Goal: Information Seeking & Learning: Learn about a topic

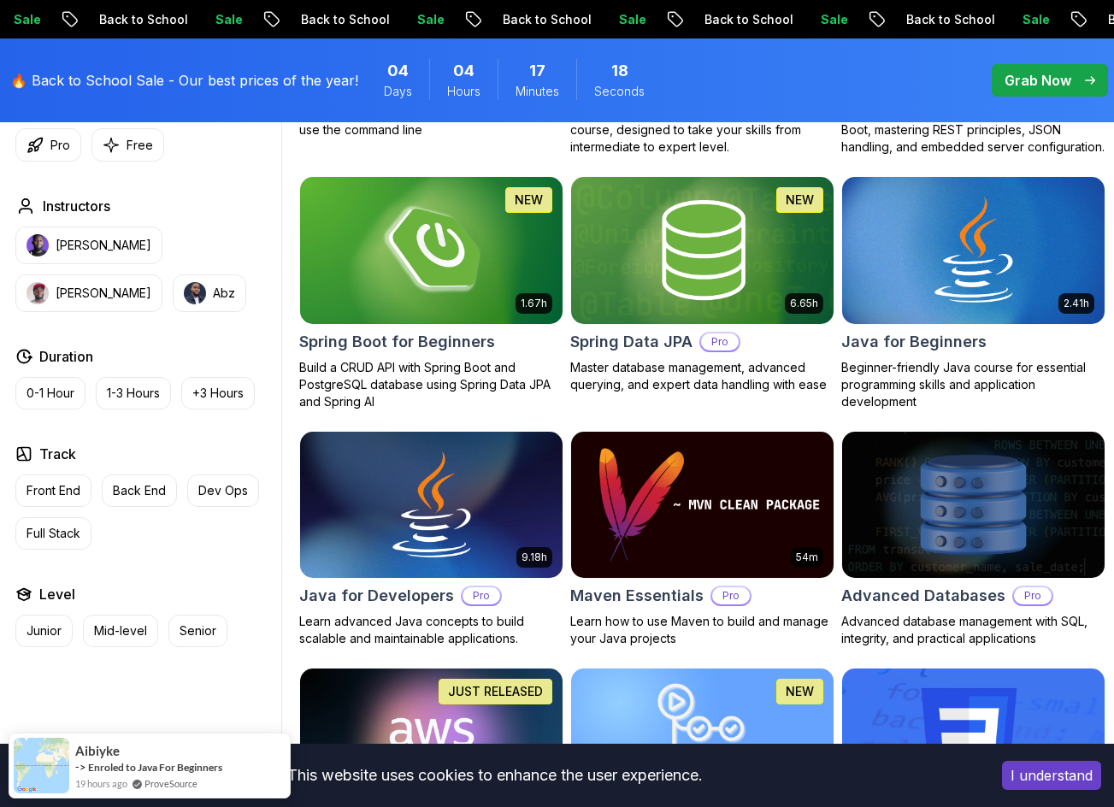
scroll to position [770, 0]
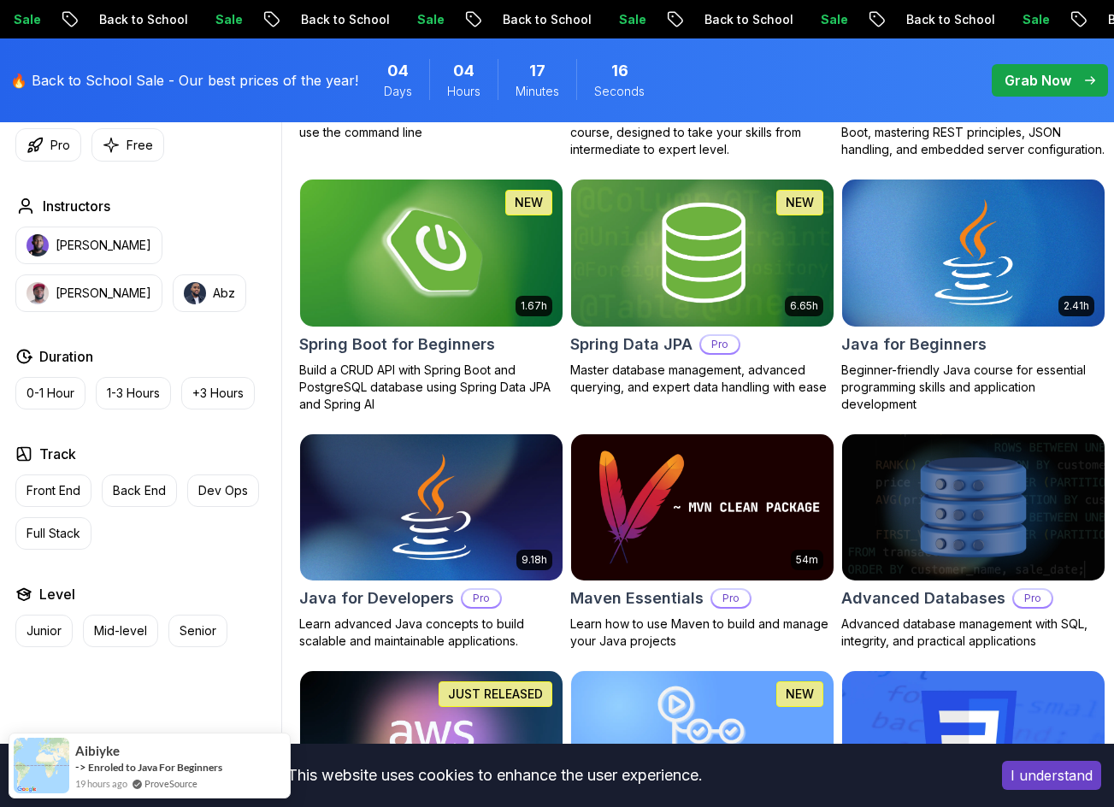
click at [494, 222] on img at bounding box center [430, 253] width 275 height 154
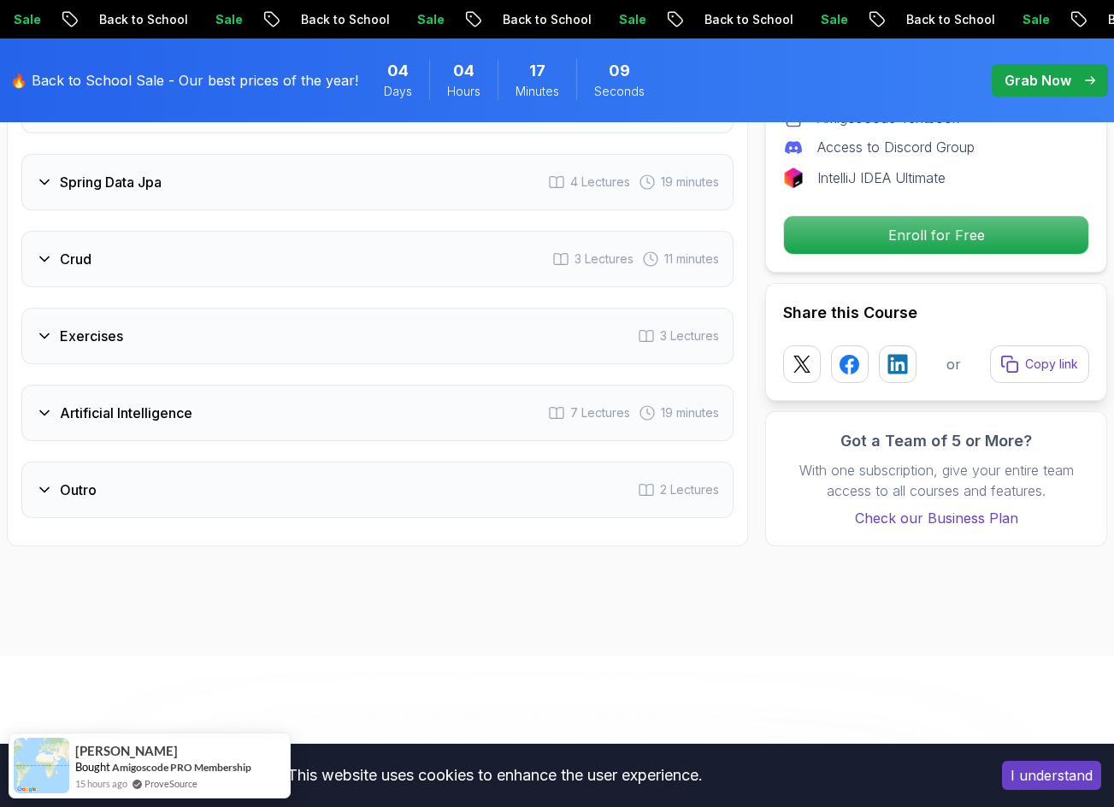
click at [290, 428] on div "Artificial Intelligence 7 Lectures 19 minutes" at bounding box center [377, 413] width 712 height 56
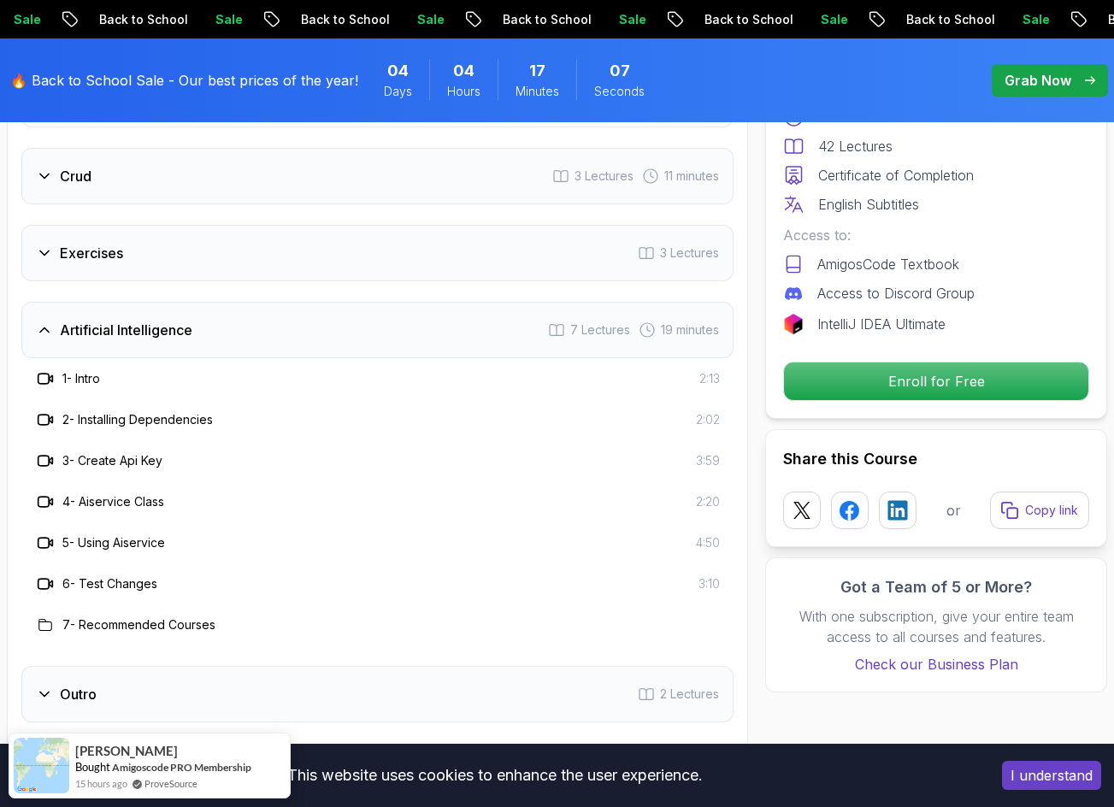
scroll to position [2911, 0]
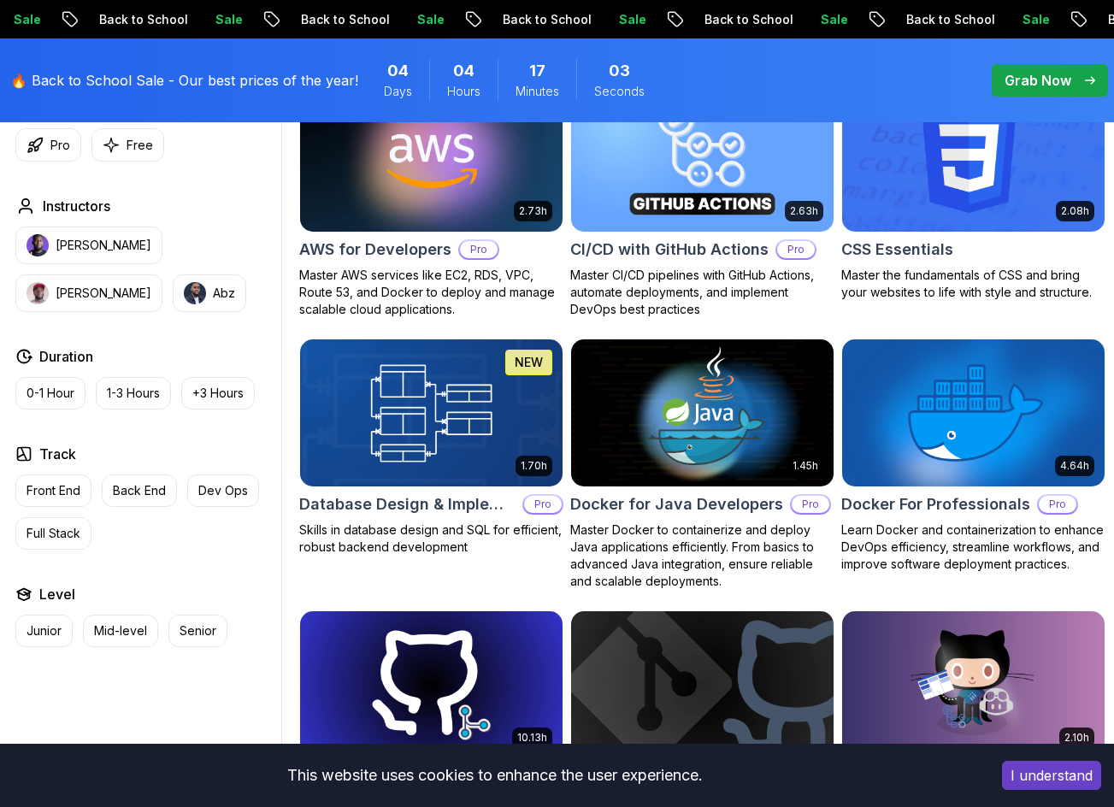
scroll to position [770, 0]
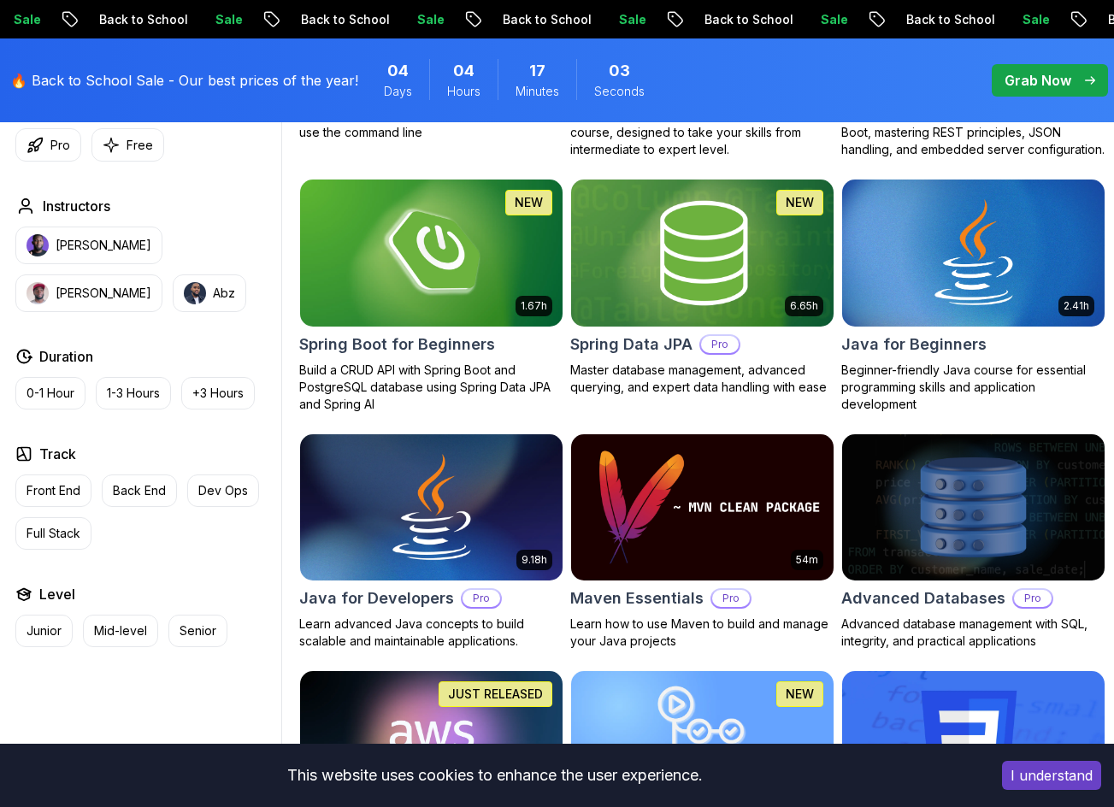
click at [735, 247] on img at bounding box center [701, 253] width 275 height 154
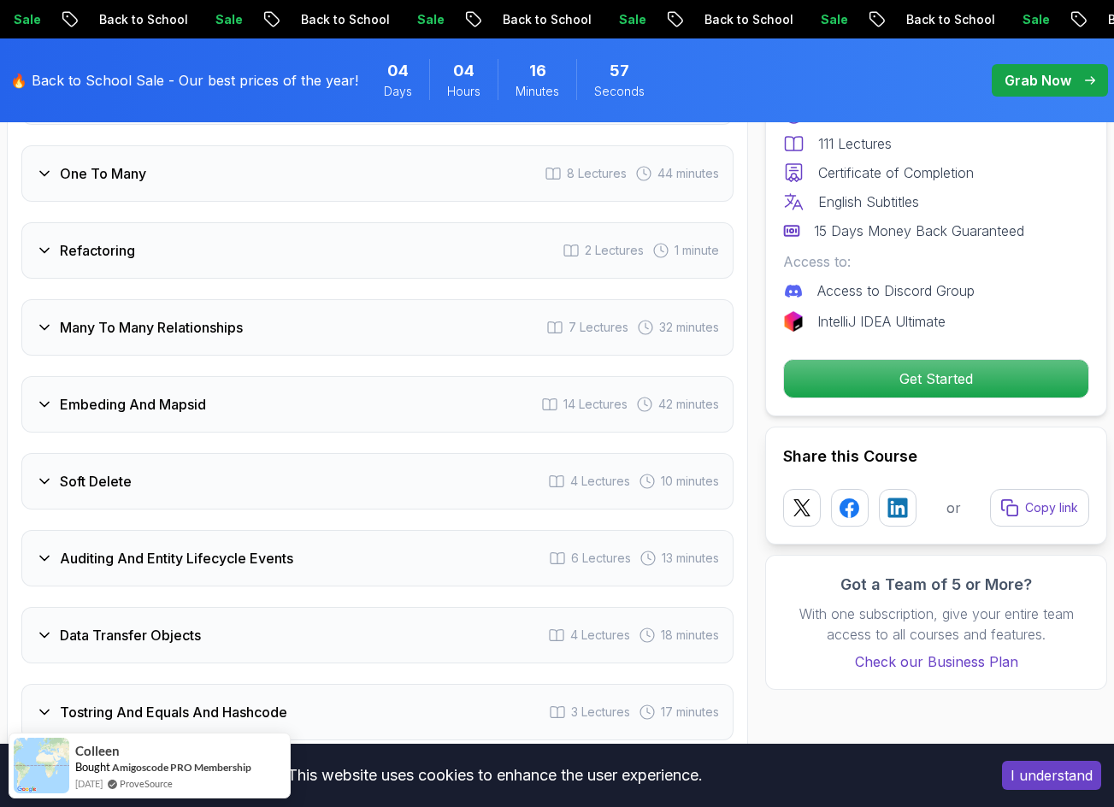
scroll to position [3250, 0]
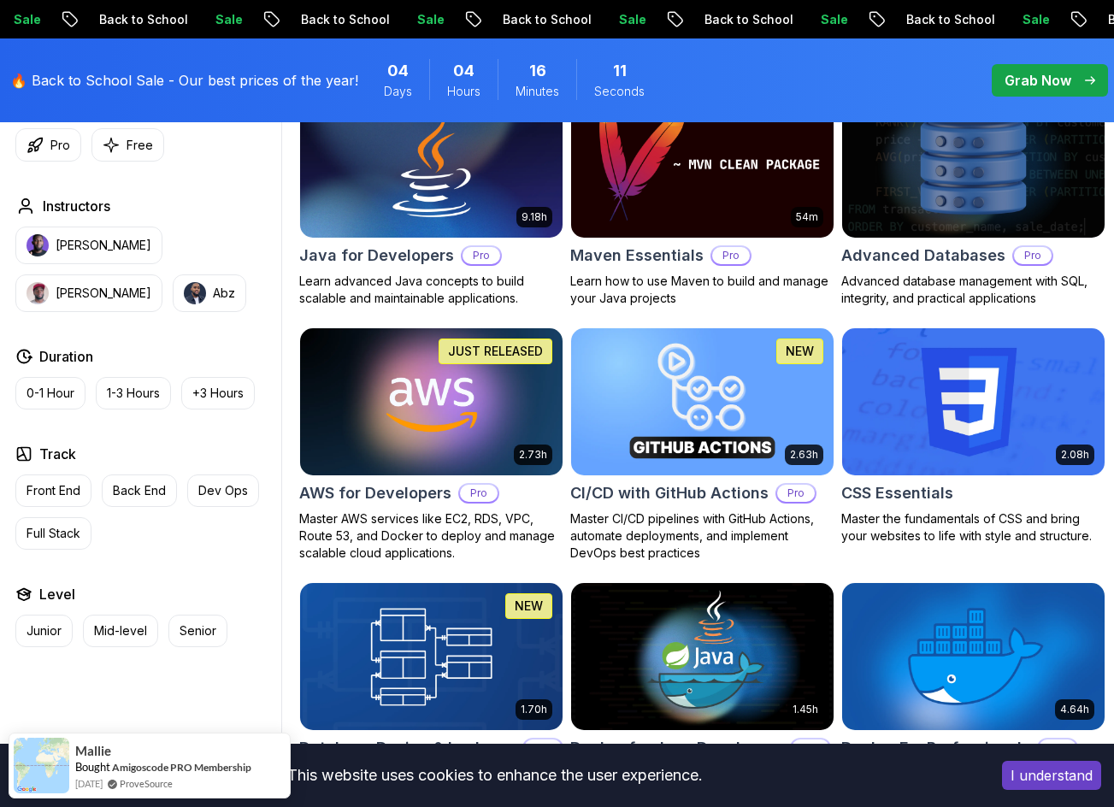
scroll to position [1112, 0]
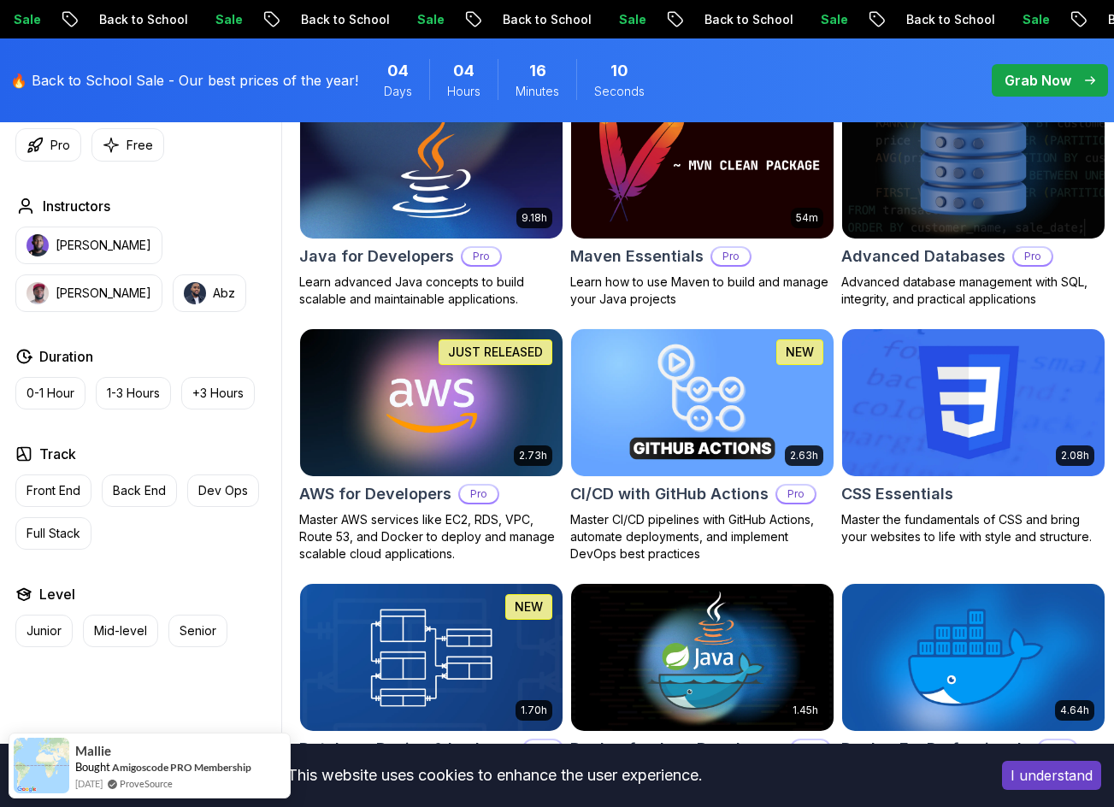
click at [951, 401] on img at bounding box center [973, 403] width 275 height 154
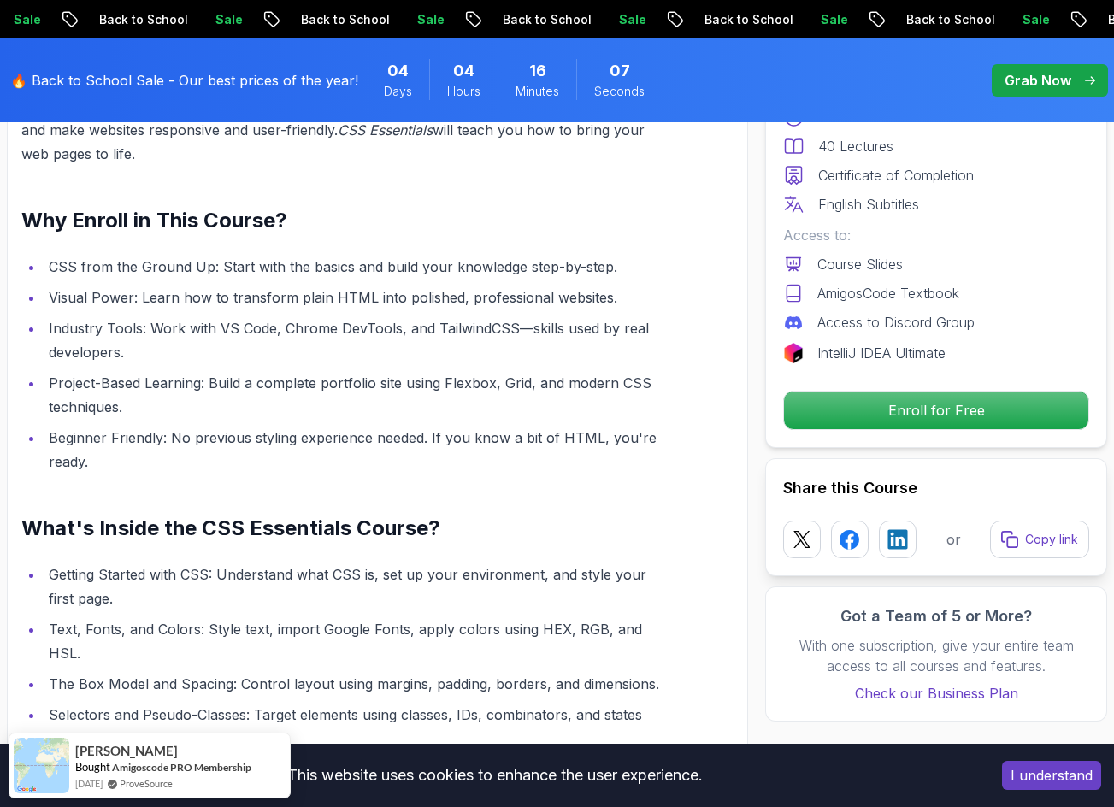
scroll to position [1454, 0]
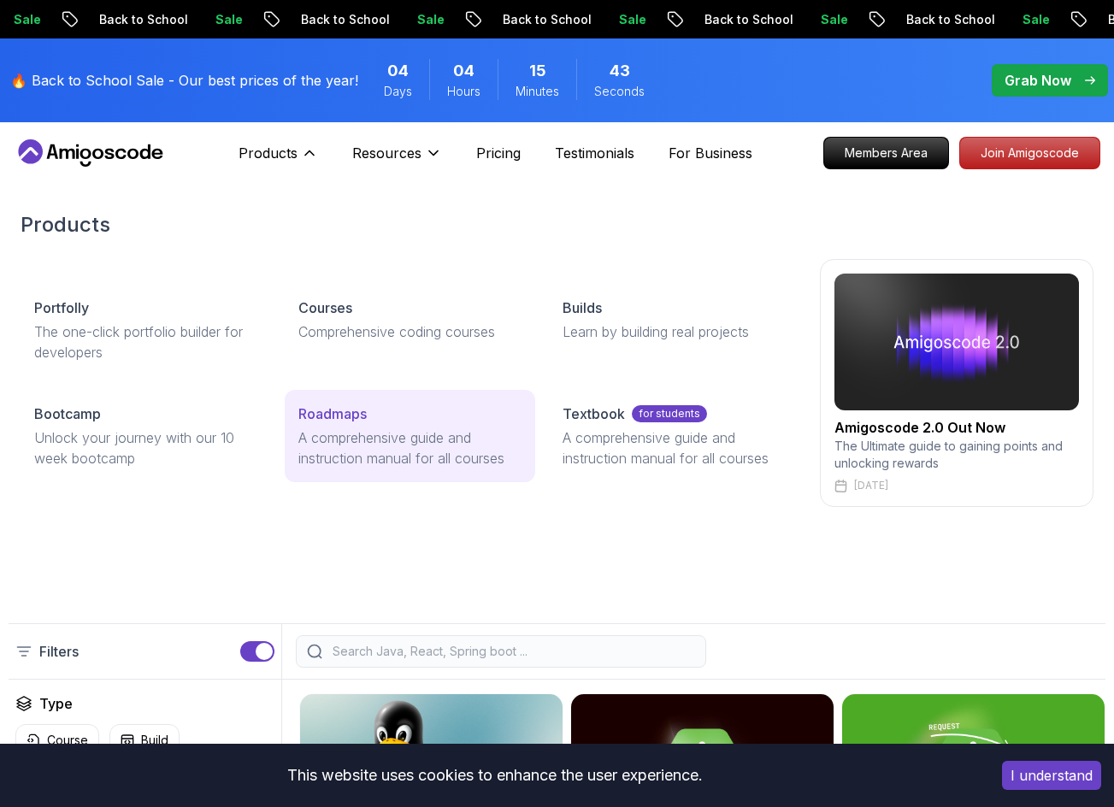
click at [363, 407] on p "Roadmaps" at bounding box center [332, 414] width 68 height 21
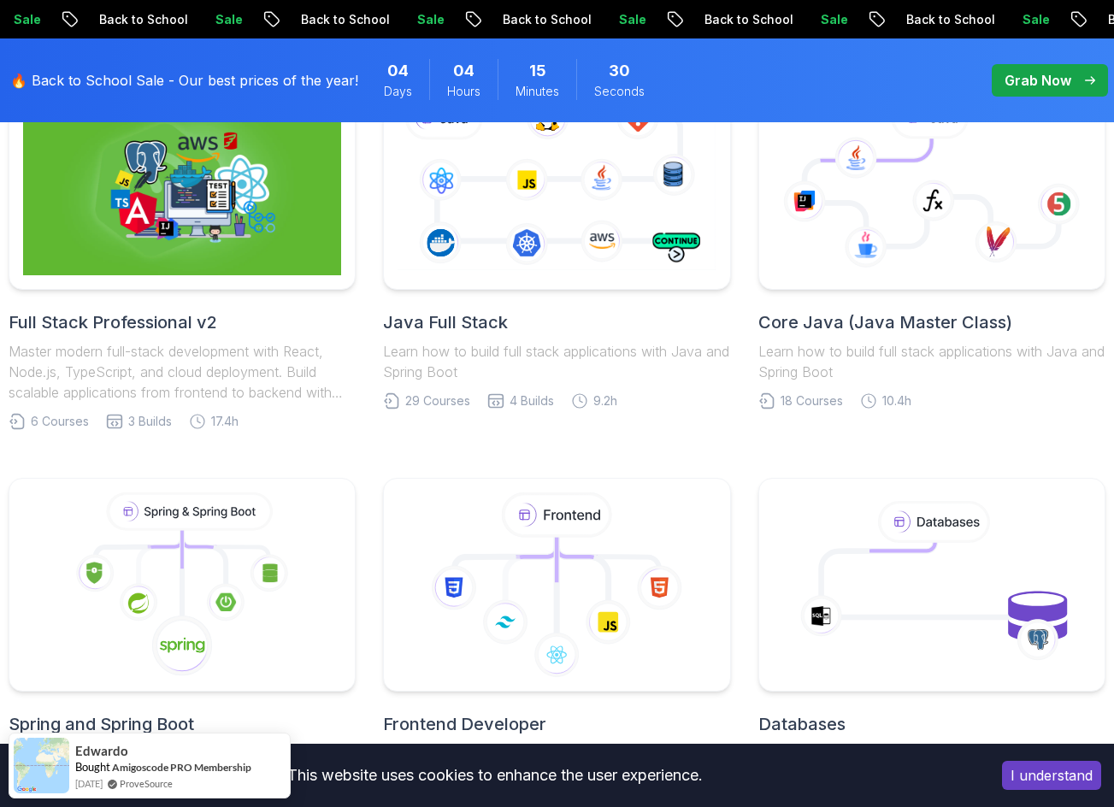
scroll to position [342, 0]
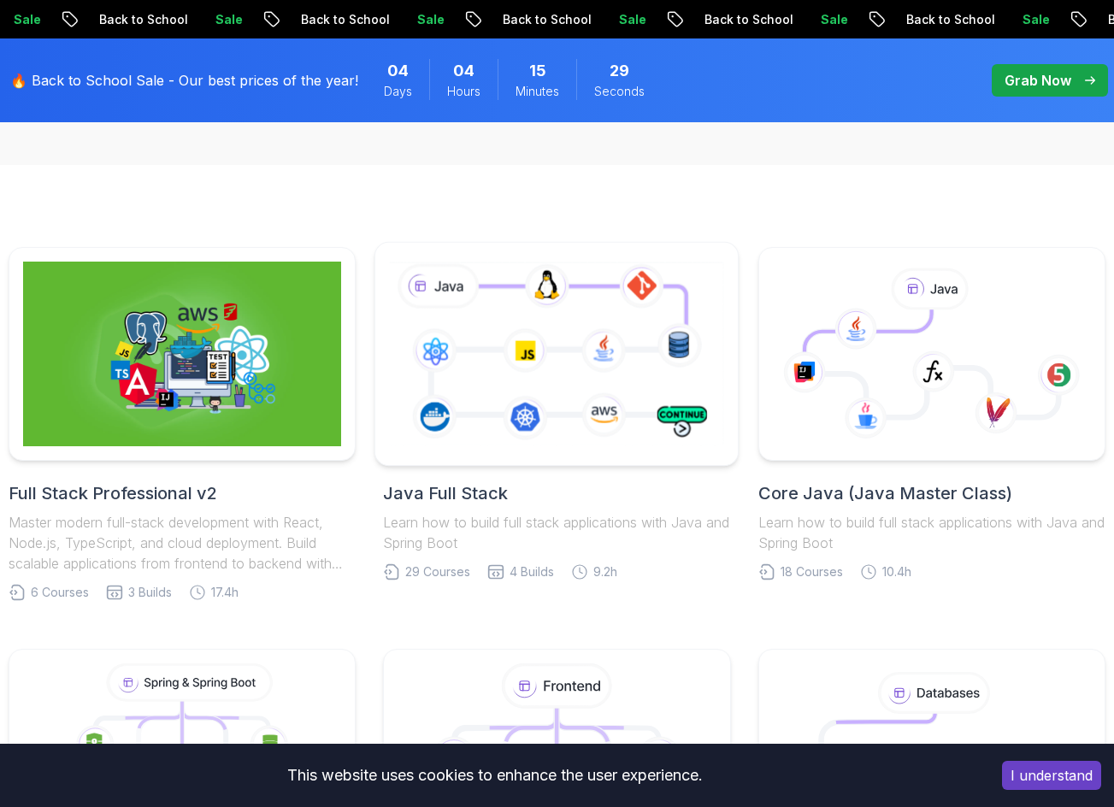
click at [468, 328] on icon at bounding box center [557, 354] width 341 height 190
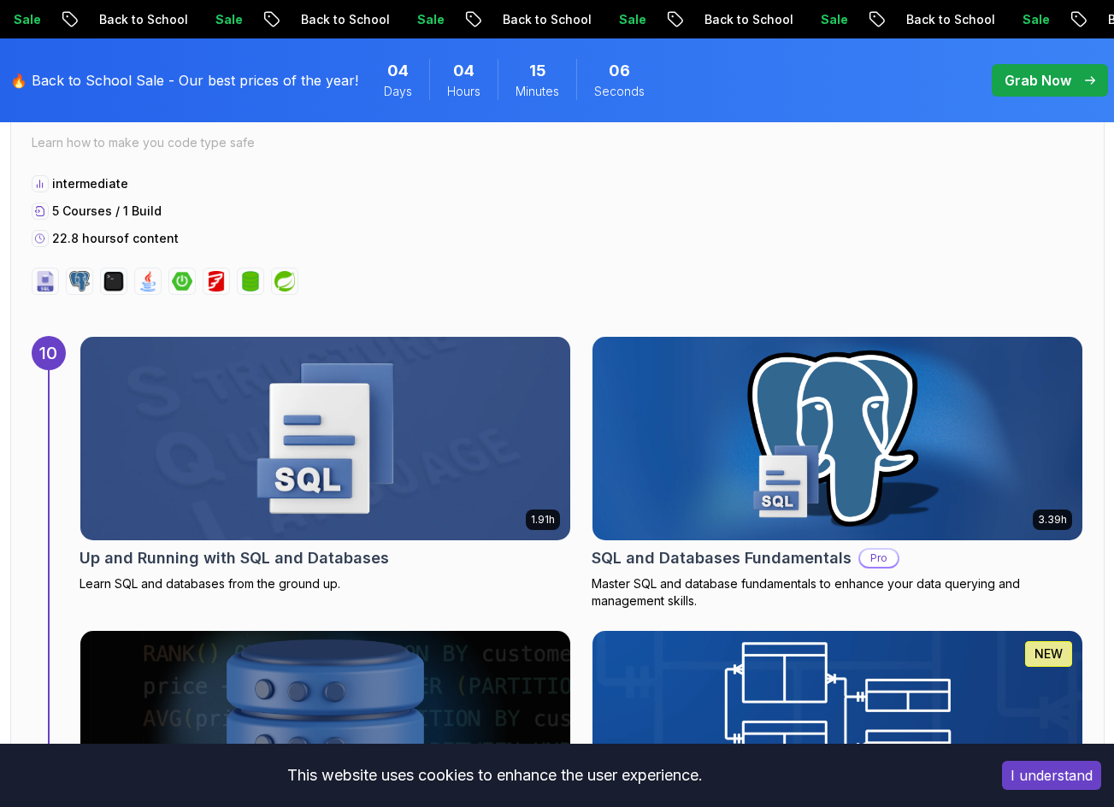
scroll to position [6764, 0]
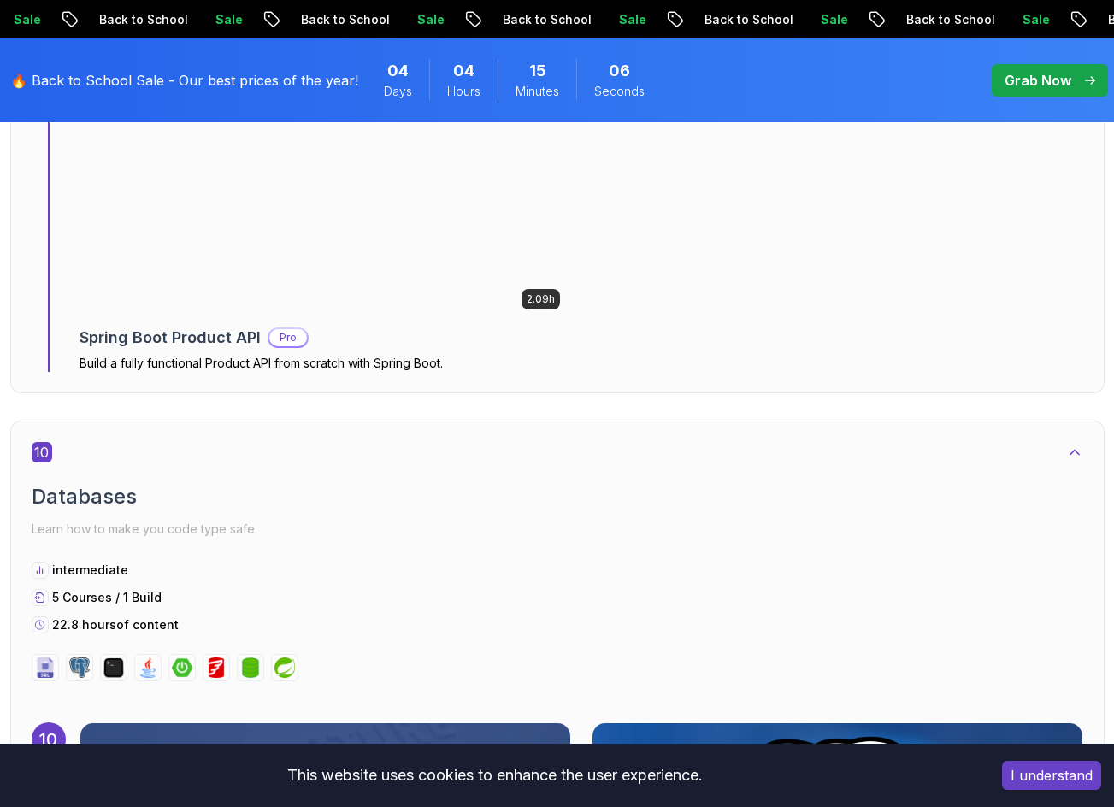
drag, startPoint x: 576, startPoint y: 405, endPoint x: 362, endPoint y: 163, distance: 322.9
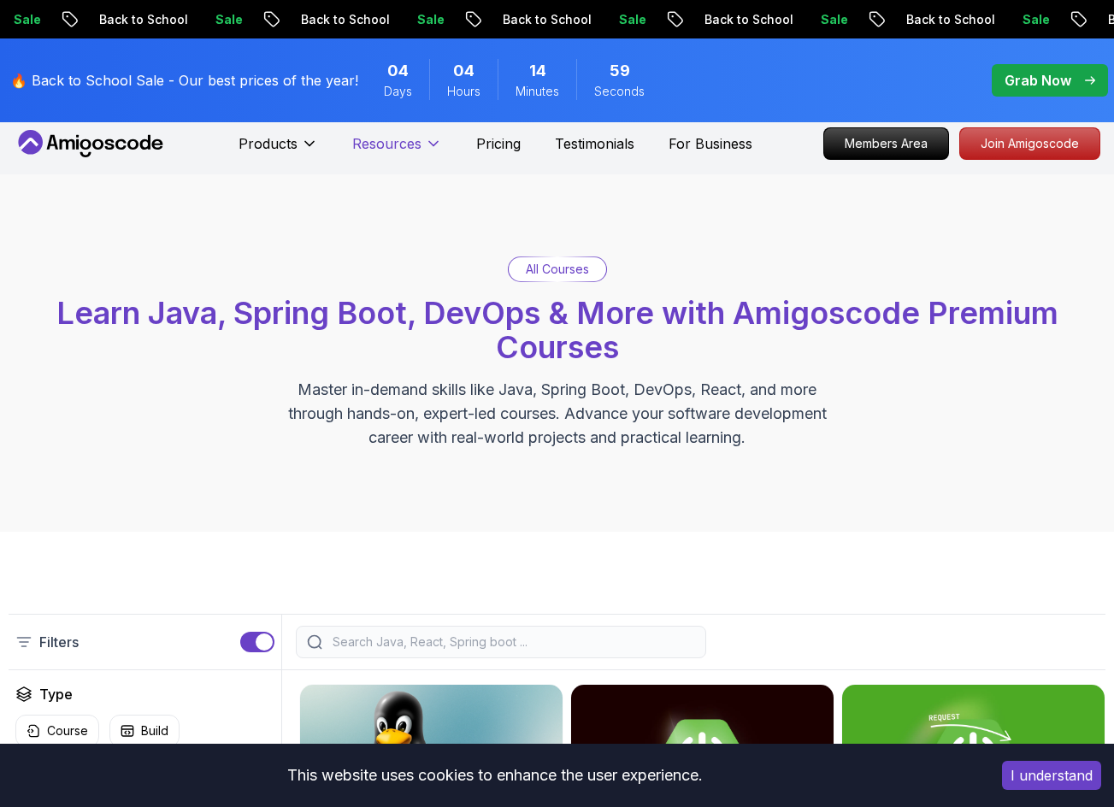
scroll to position [9, 0]
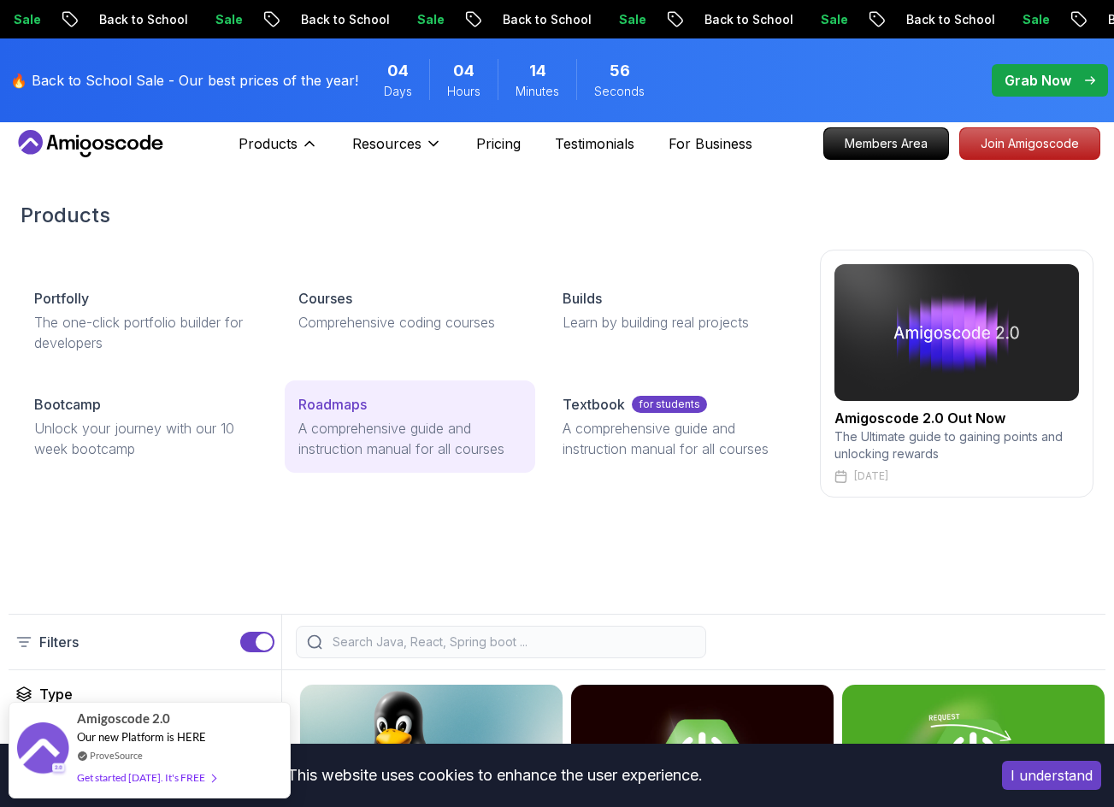
click at [382, 440] on p "A comprehensive guide and instruction manual for all courses" at bounding box center [409, 438] width 223 height 41
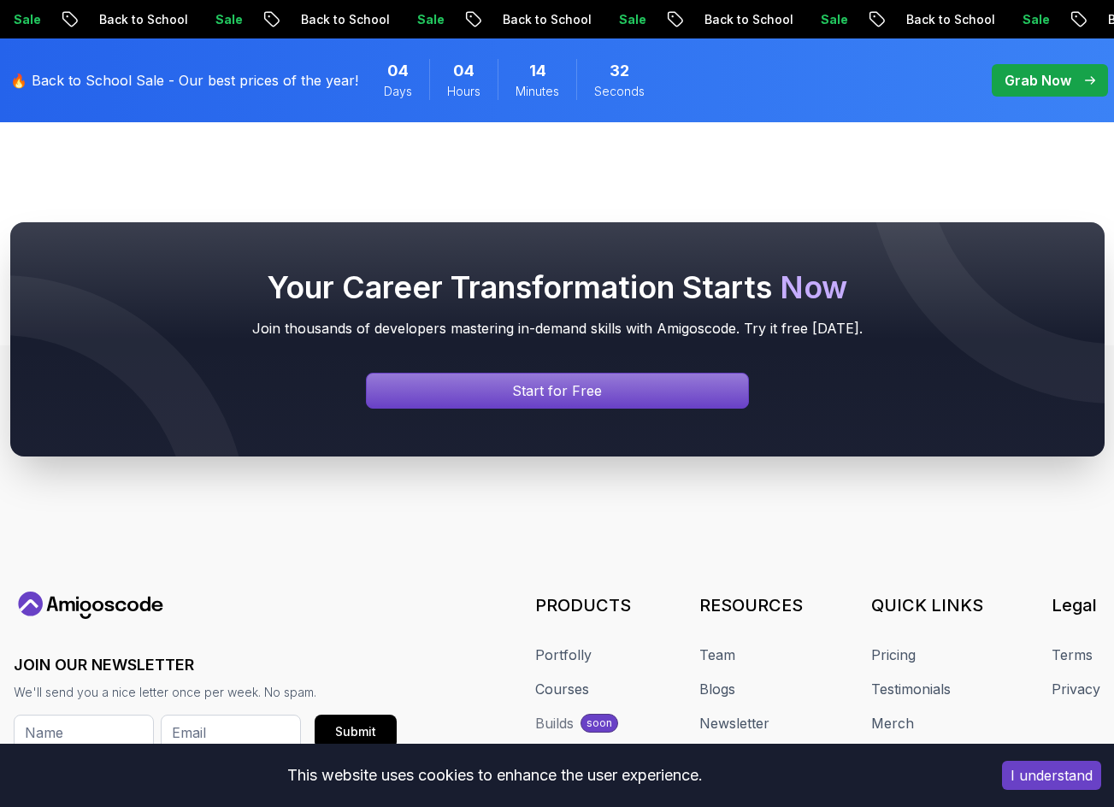
scroll to position [1856, 0]
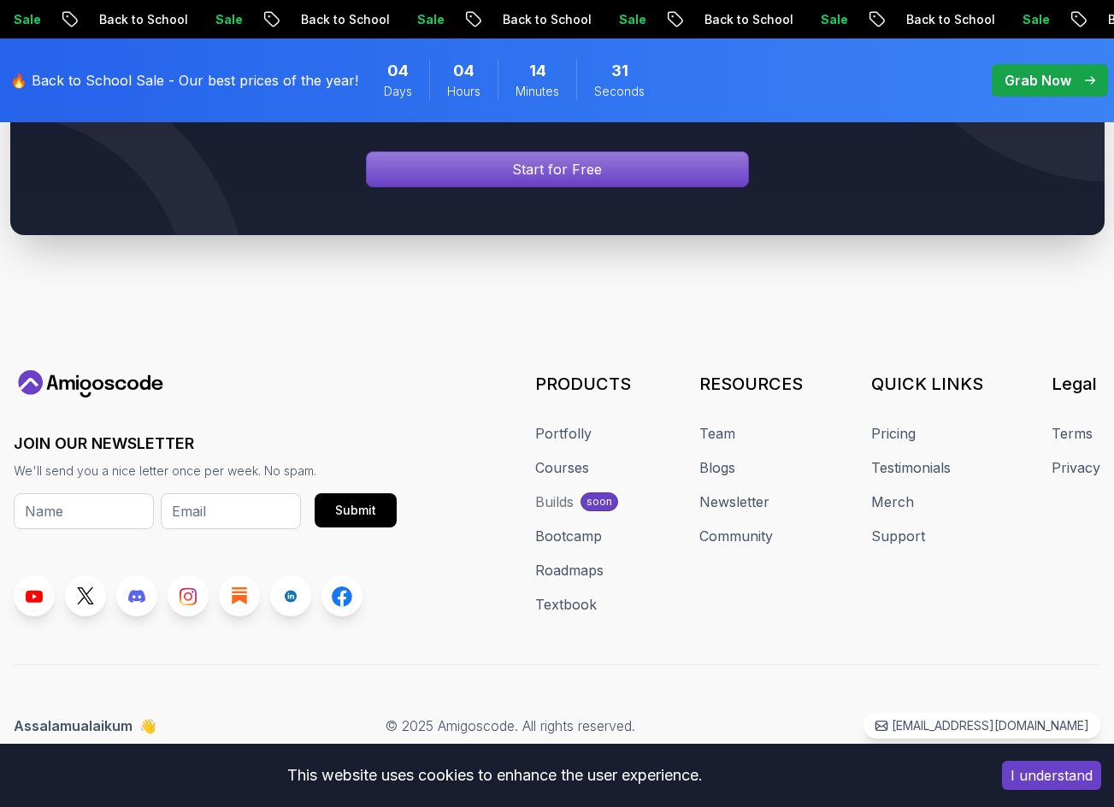
drag, startPoint x: 375, startPoint y: 255, endPoint x: 385, endPoint y: 245, distance: 13.3
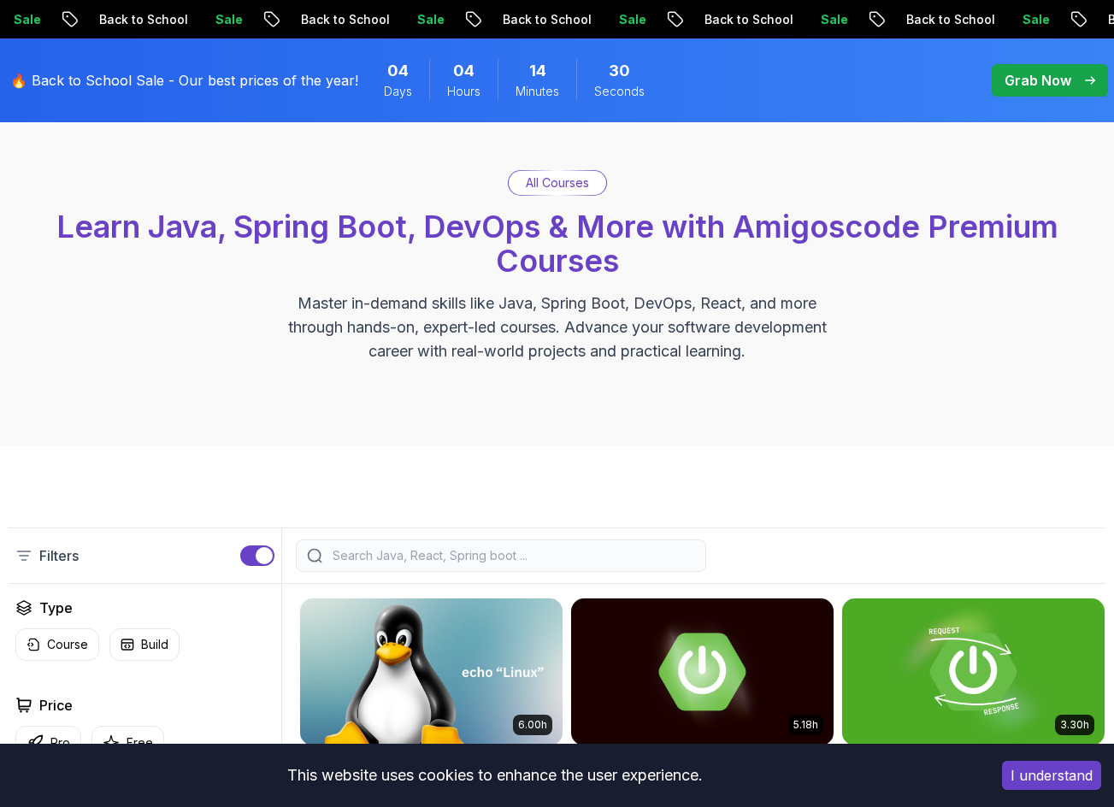
scroll to position [53, 0]
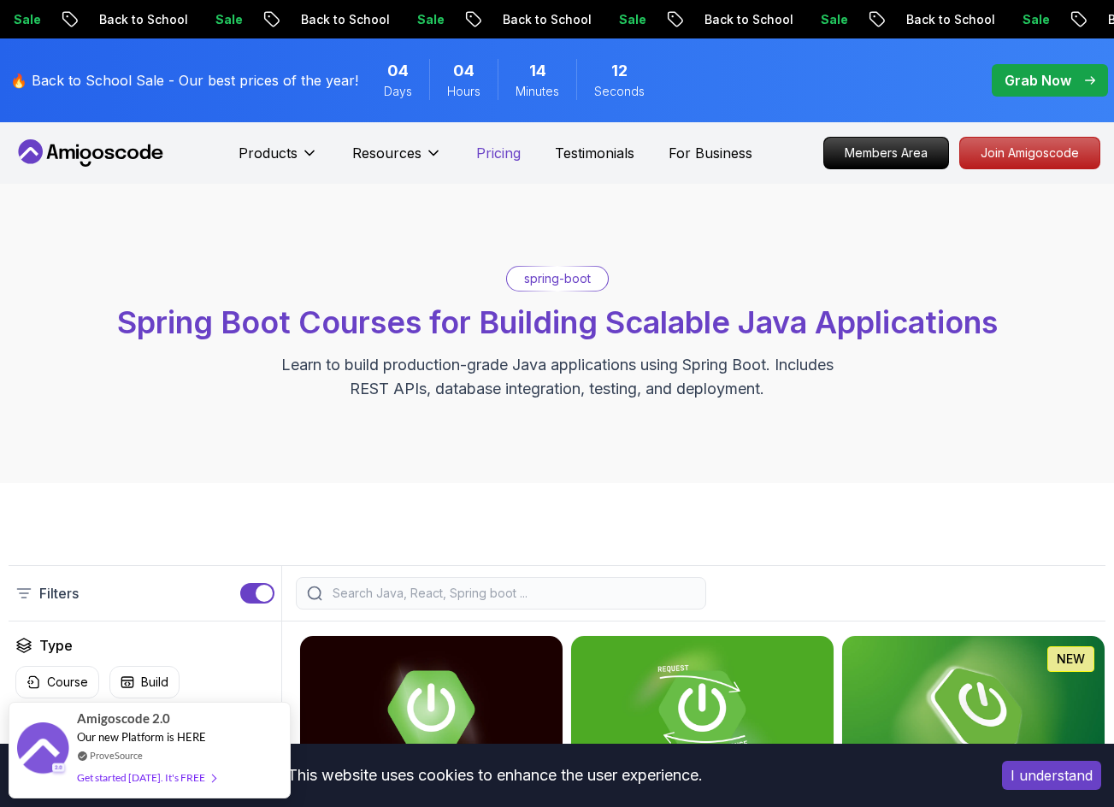
click at [493, 150] on p "Pricing" at bounding box center [498, 153] width 44 height 21
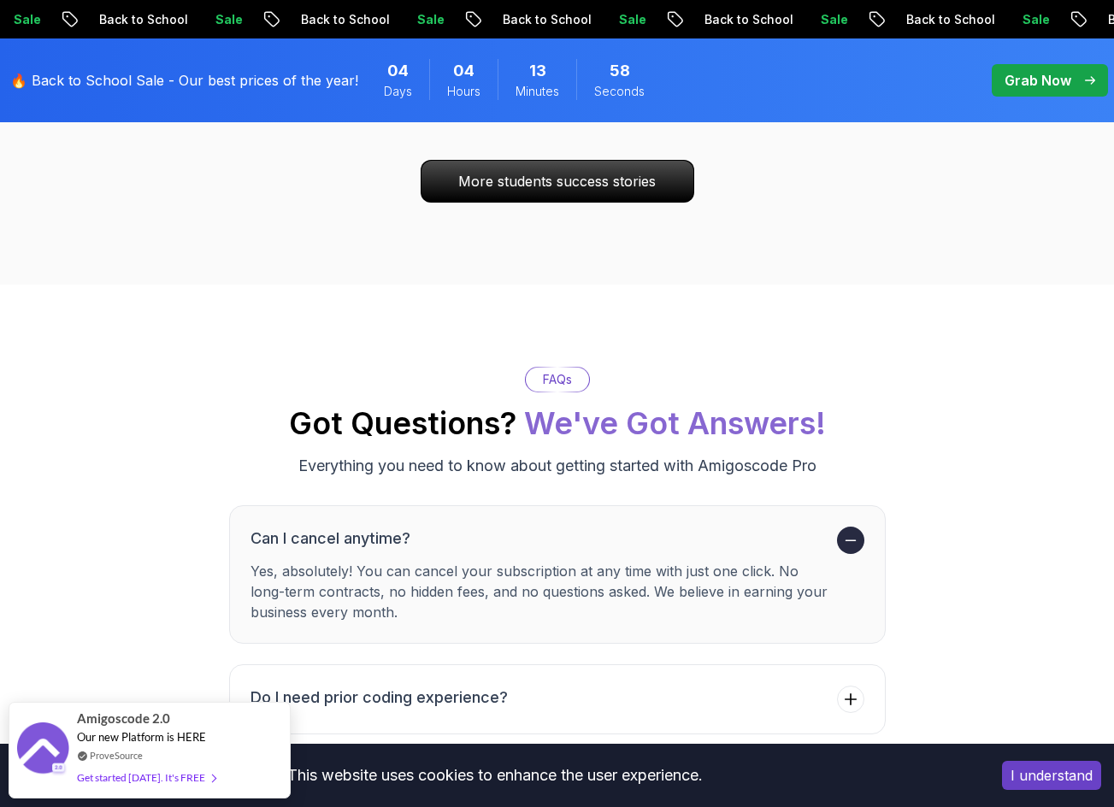
scroll to position [6671, 0]
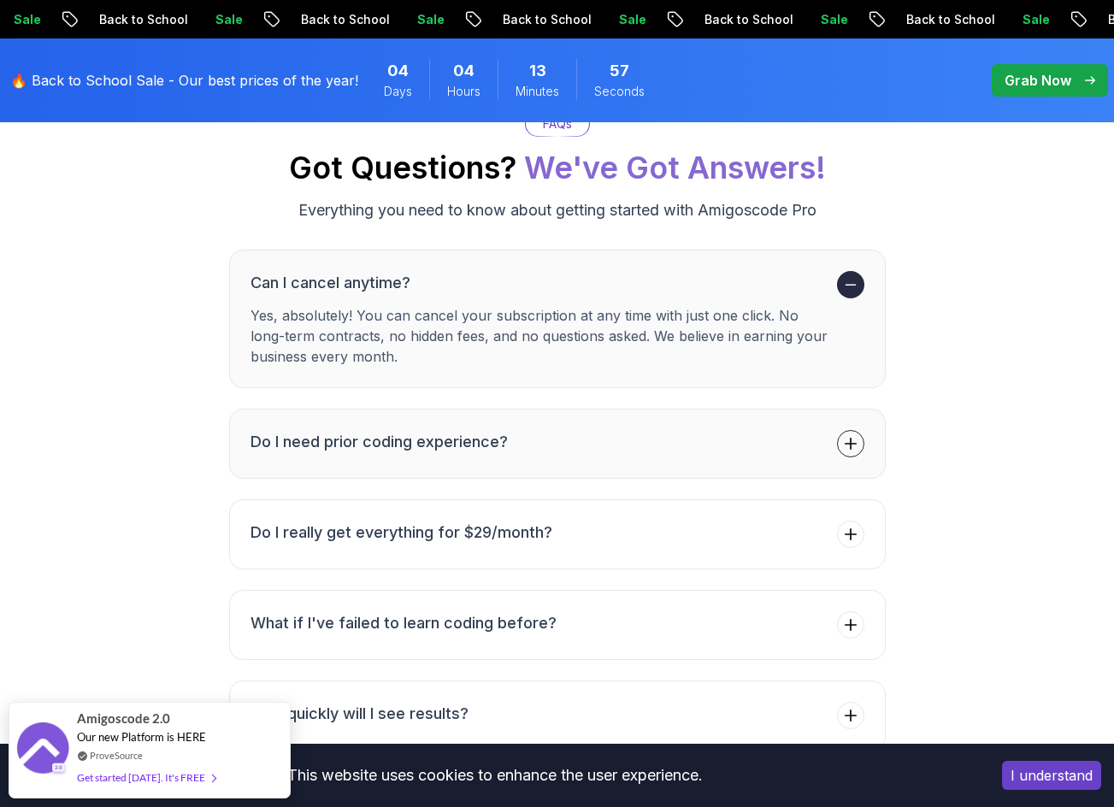
click at [525, 409] on button "Do I need prior coding experience?" at bounding box center [557, 444] width 657 height 70
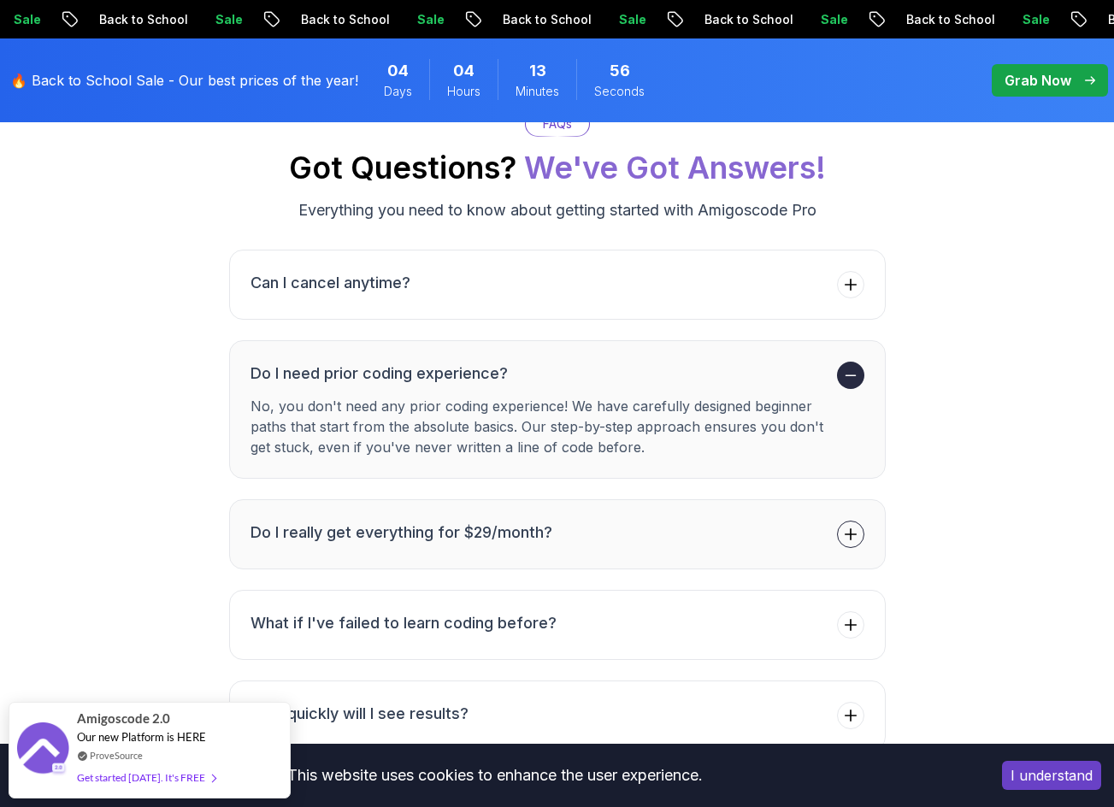
click at [530, 521] on h3 "Do I really get everything for $29/month?" at bounding box center [402, 533] width 302 height 24
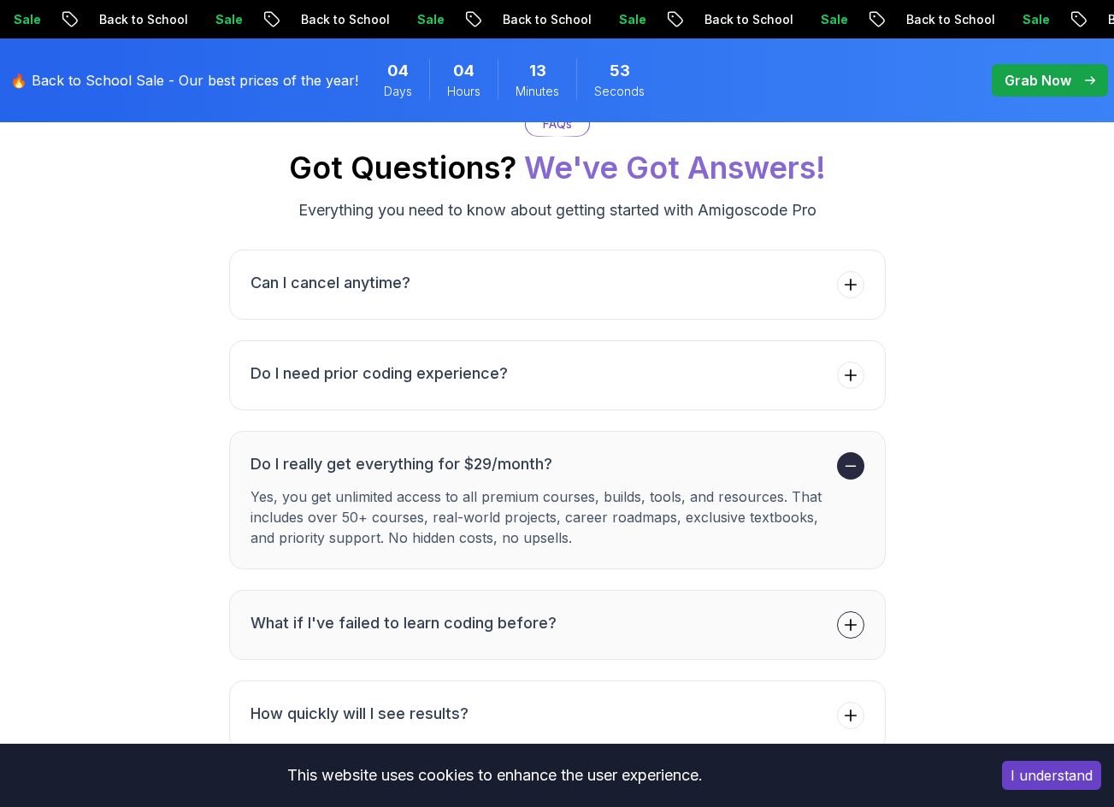
click at [502, 611] on h3 "What if I've failed to learn coding before?" at bounding box center [404, 623] width 306 height 24
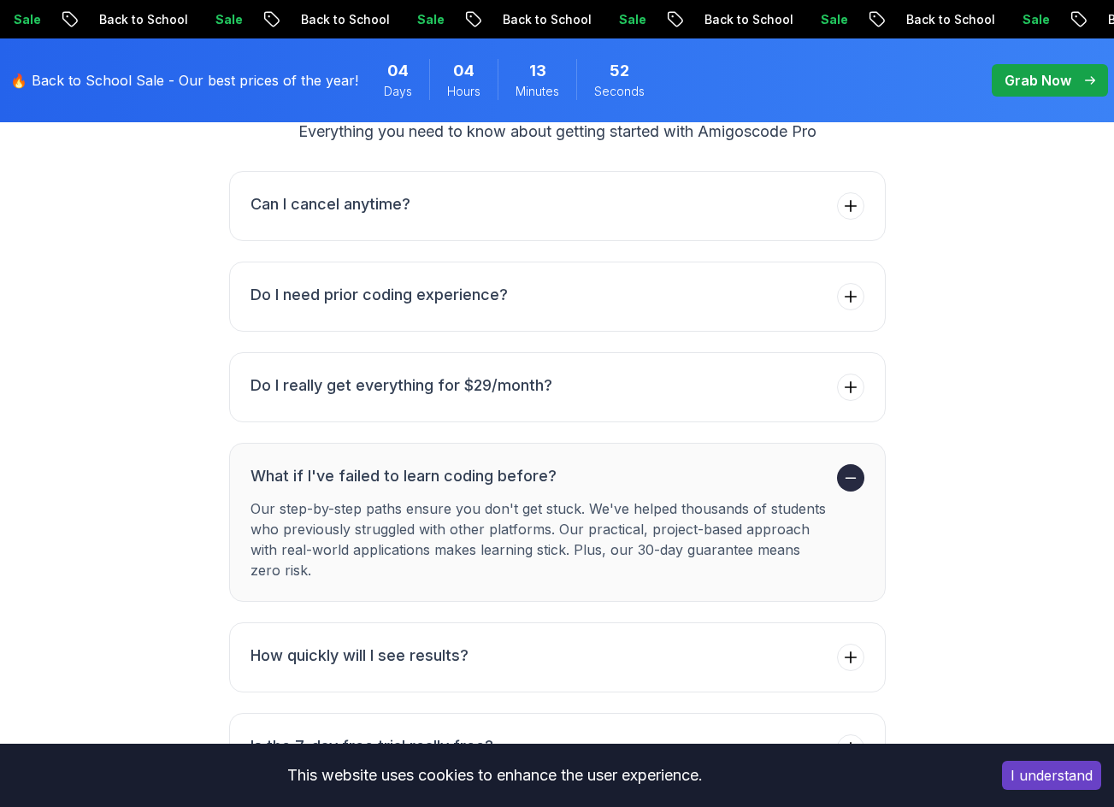
scroll to position [6756, 0]
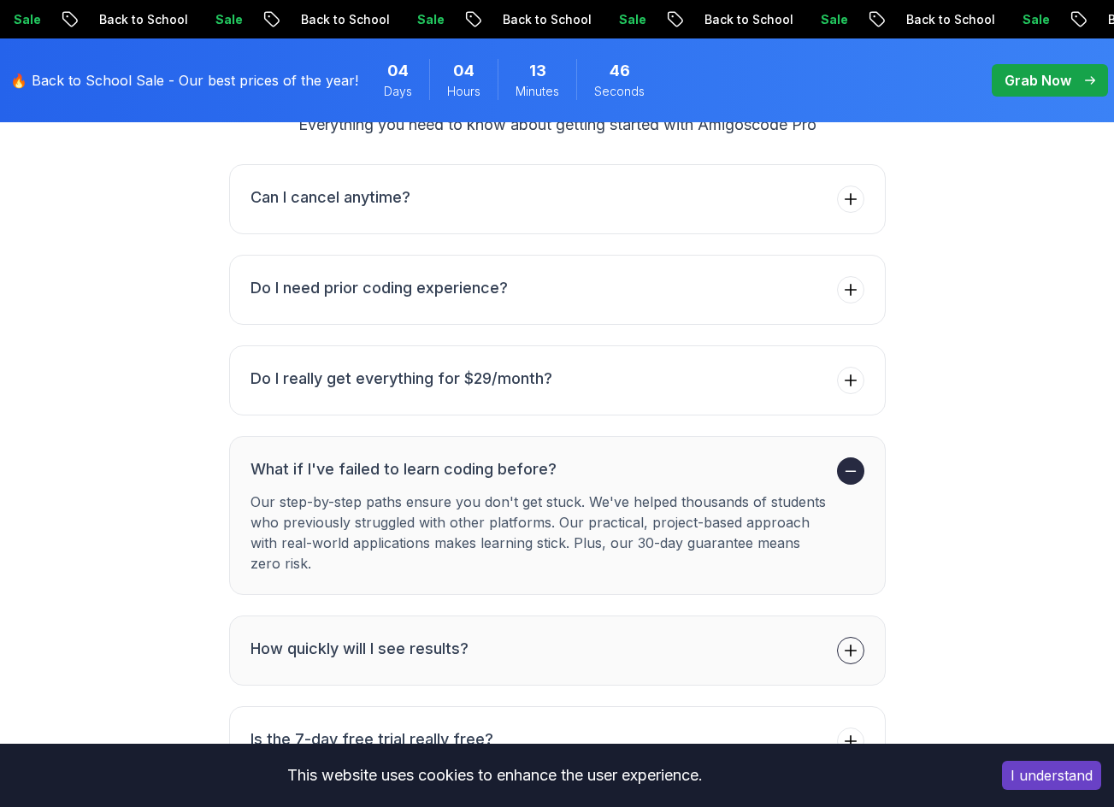
click at [467, 616] on button "How quickly will I see results?" at bounding box center [557, 651] width 657 height 70
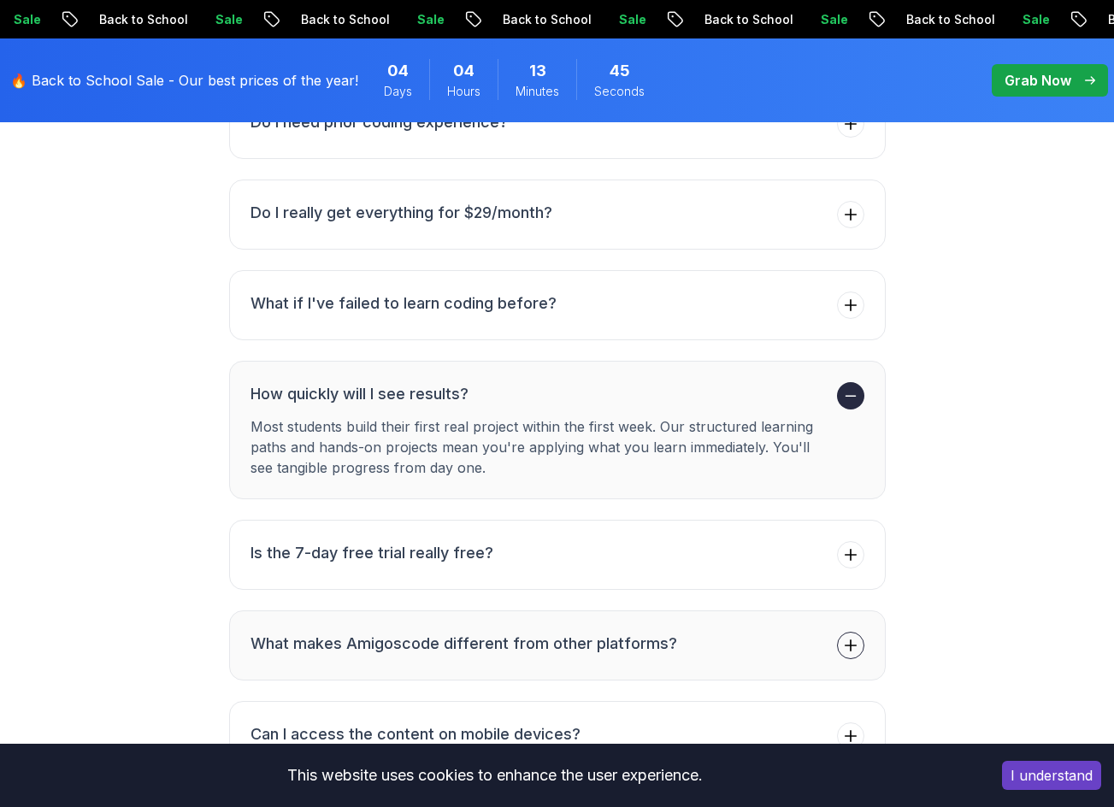
scroll to position [6927, 0]
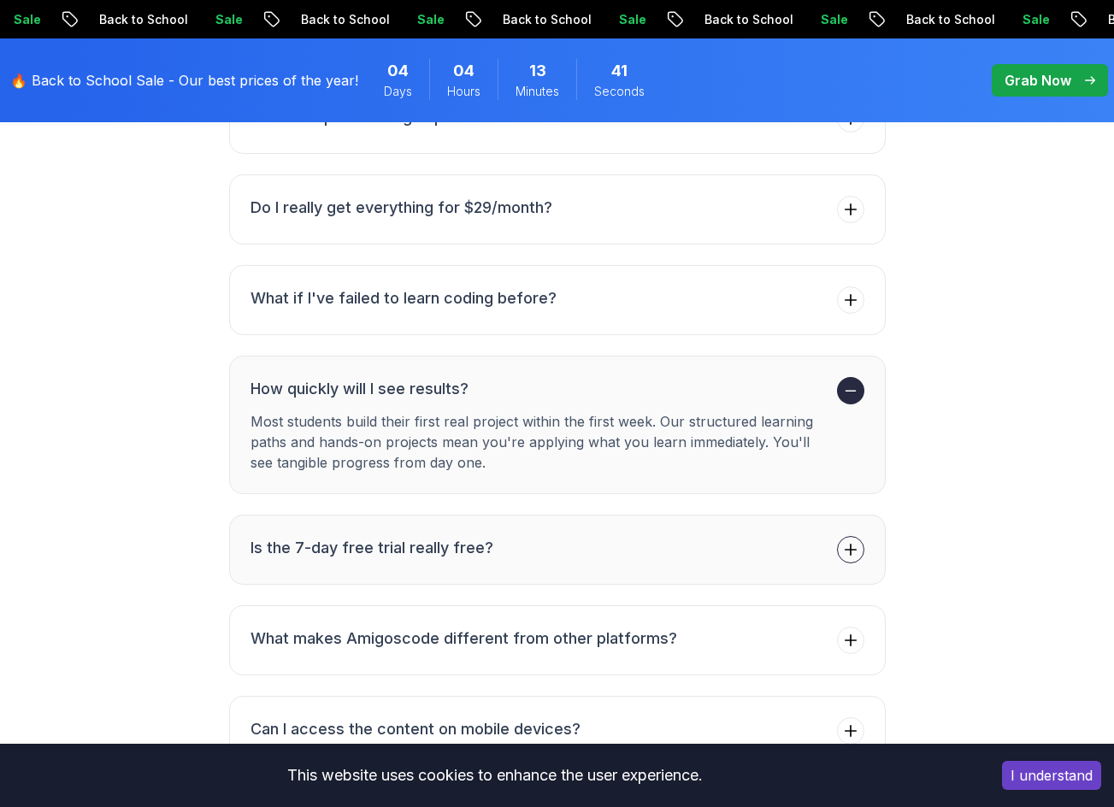
click at [495, 521] on button "Is the 7-day free trial really free?" at bounding box center [557, 550] width 657 height 70
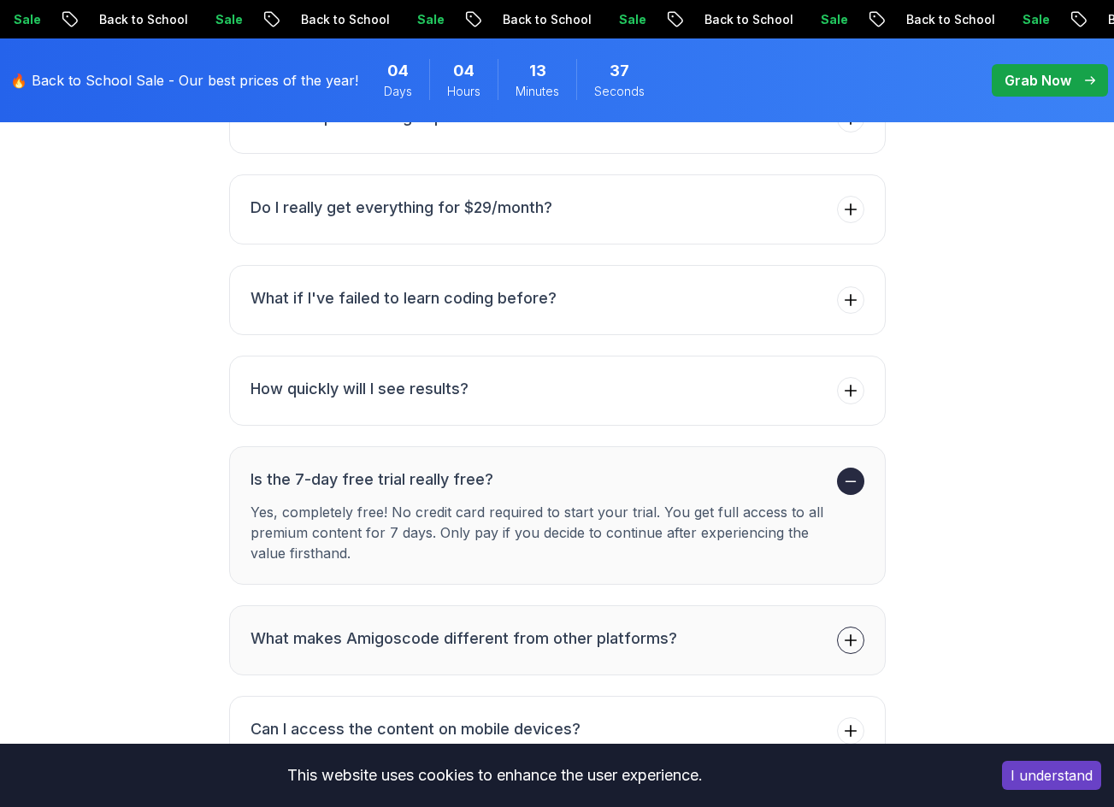
click at [464, 606] on button "What makes Amigoscode different from other platforms?" at bounding box center [557, 641] width 657 height 70
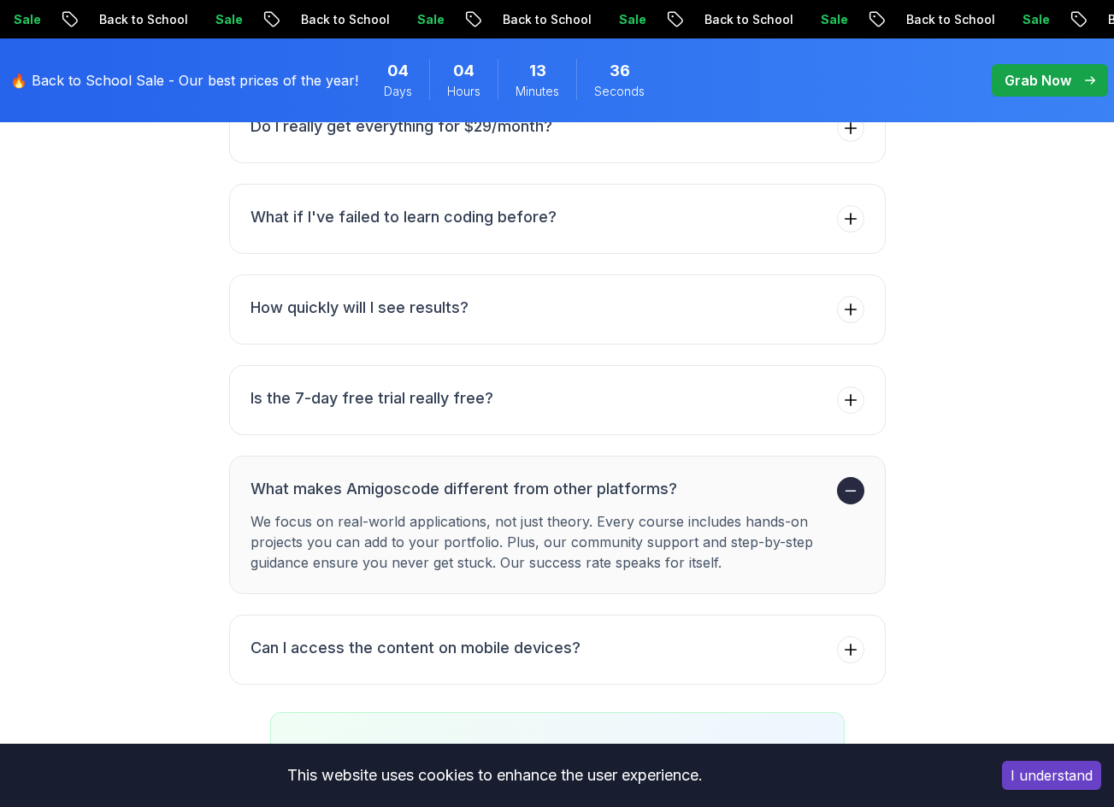
scroll to position [7013, 0]
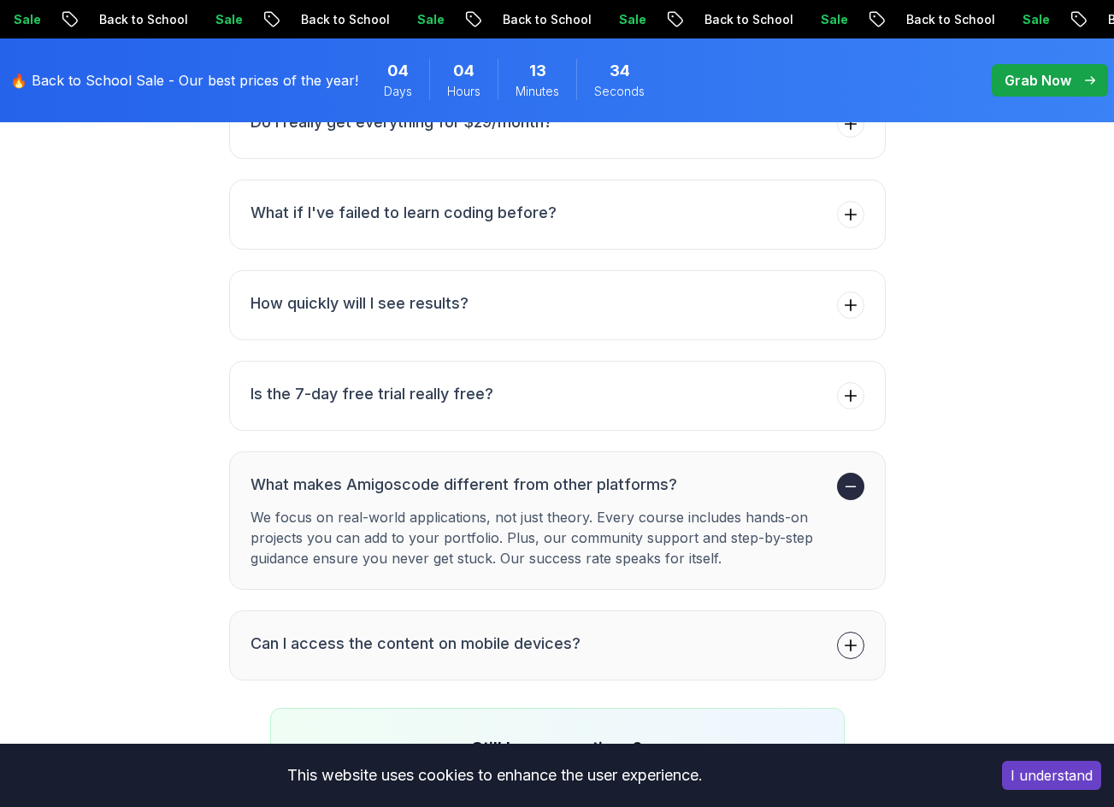
click at [467, 611] on button "Can I access the content on mobile devices?" at bounding box center [557, 646] width 657 height 70
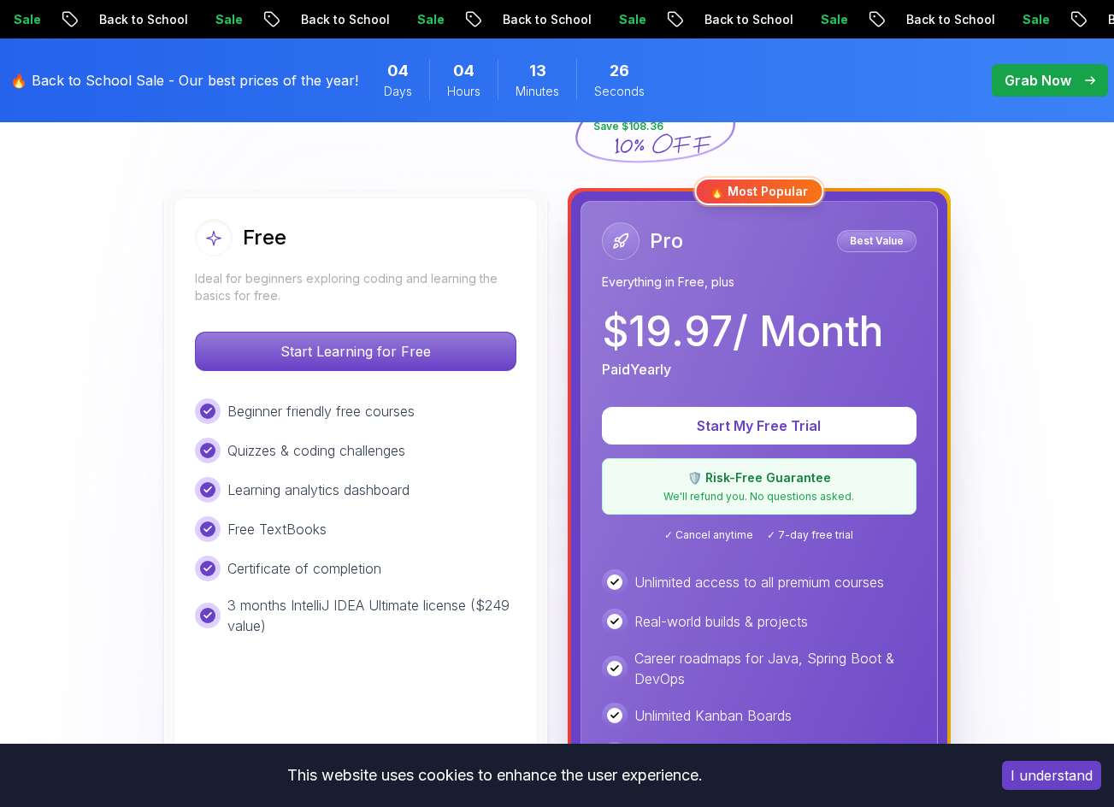
scroll to position [0, 0]
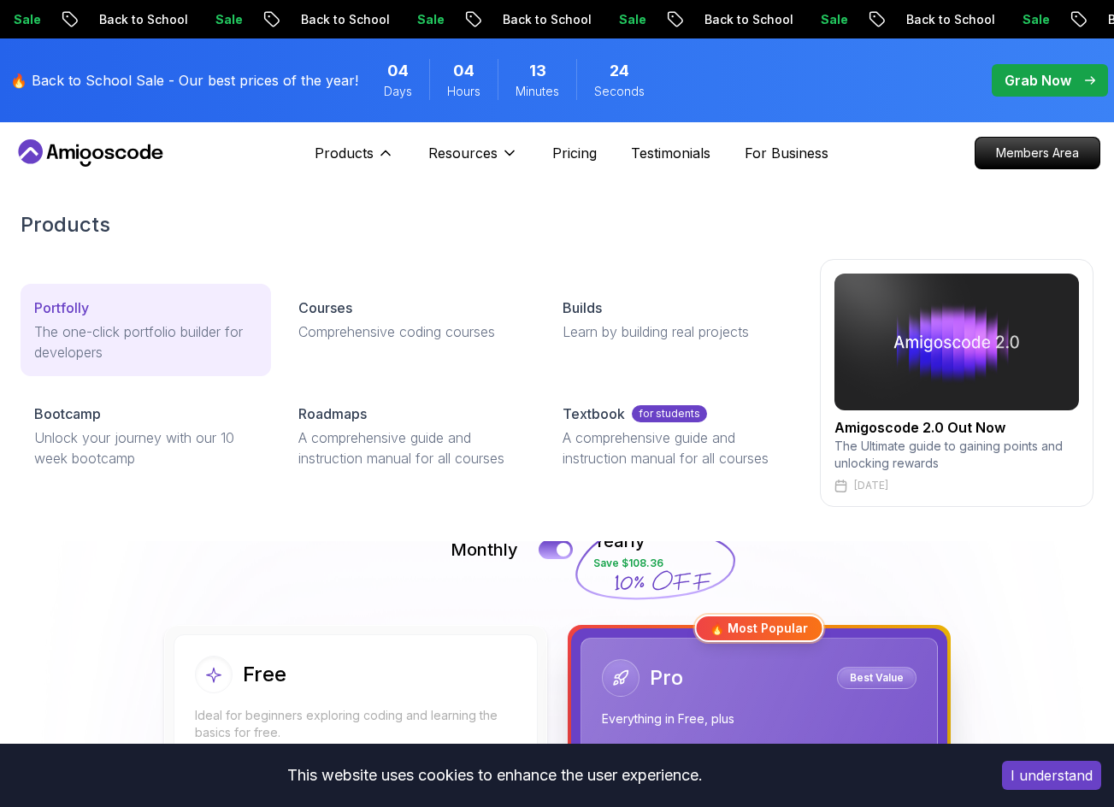
click at [171, 299] on div "Portfolly" at bounding box center [145, 308] width 223 height 21
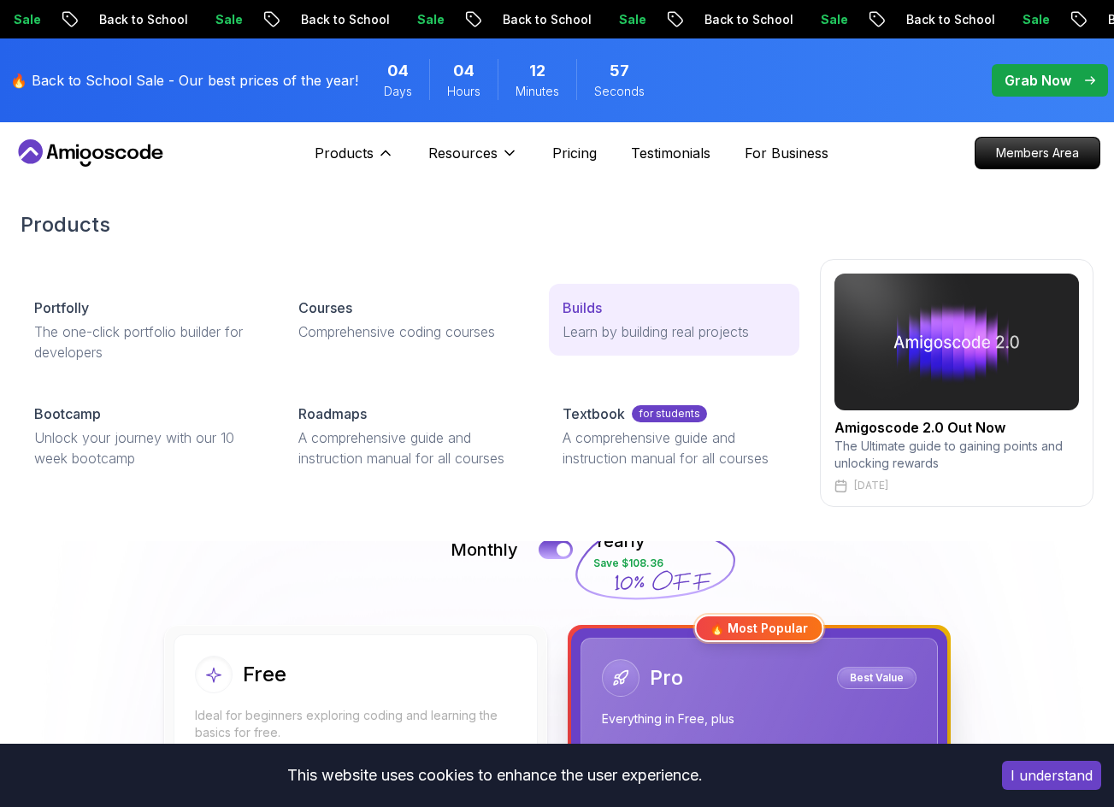
click at [652, 307] on div "Builds" at bounding box center [674, 308] width 223 height 21
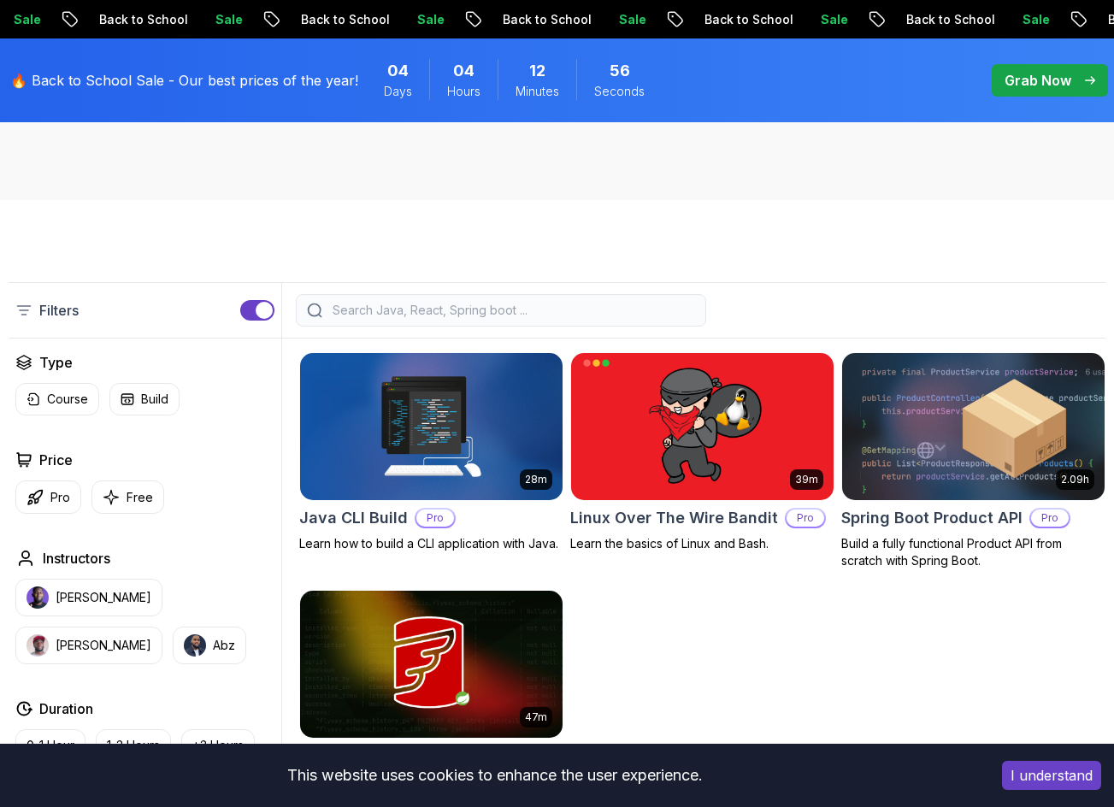
scroll to position [342, 0]
